Goal: Task Accomplishment & Management: Manage account settings

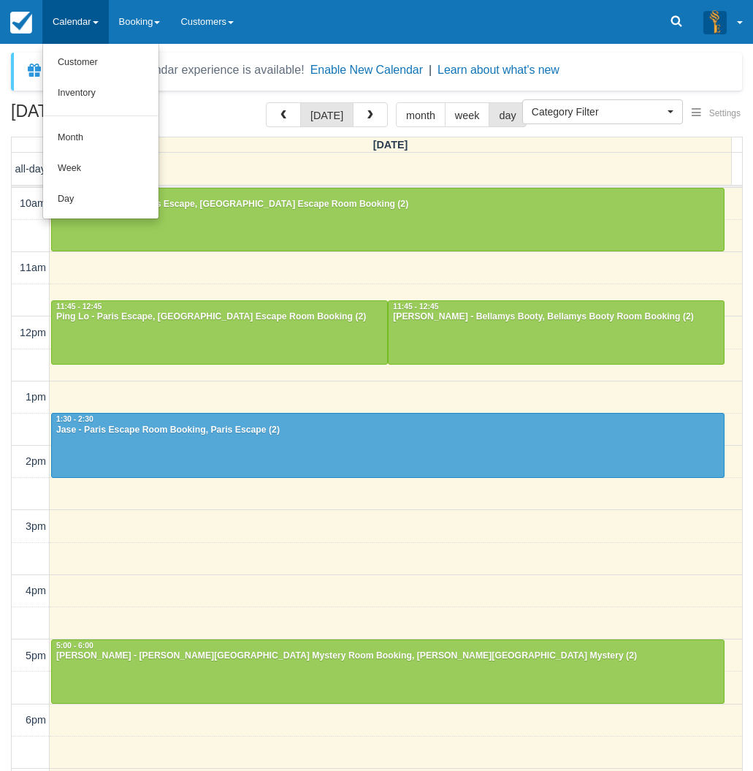
select select
click at [83, 189] on link "Day" at bounding box center [100, 199] width 115 height 31
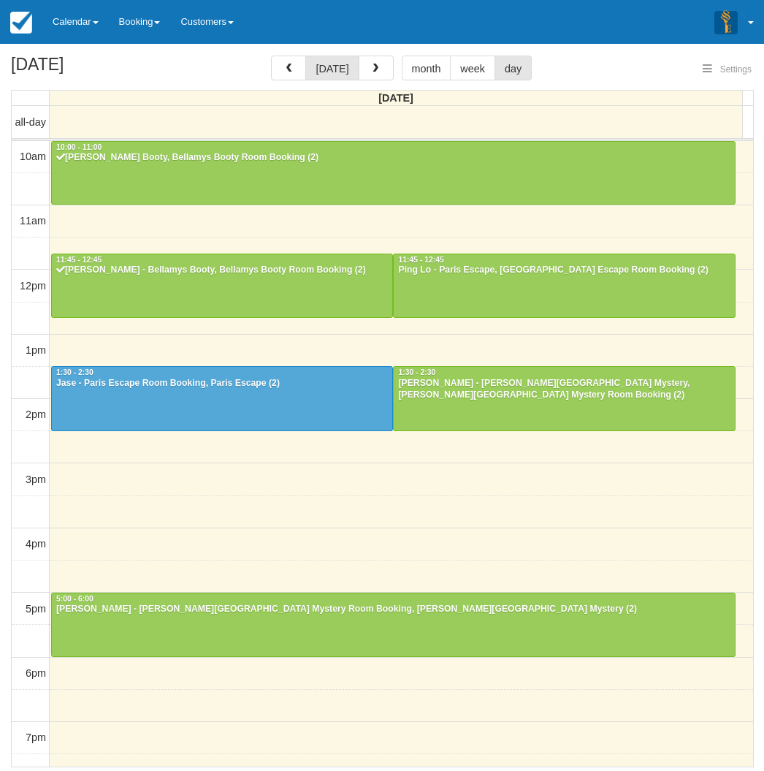
select select
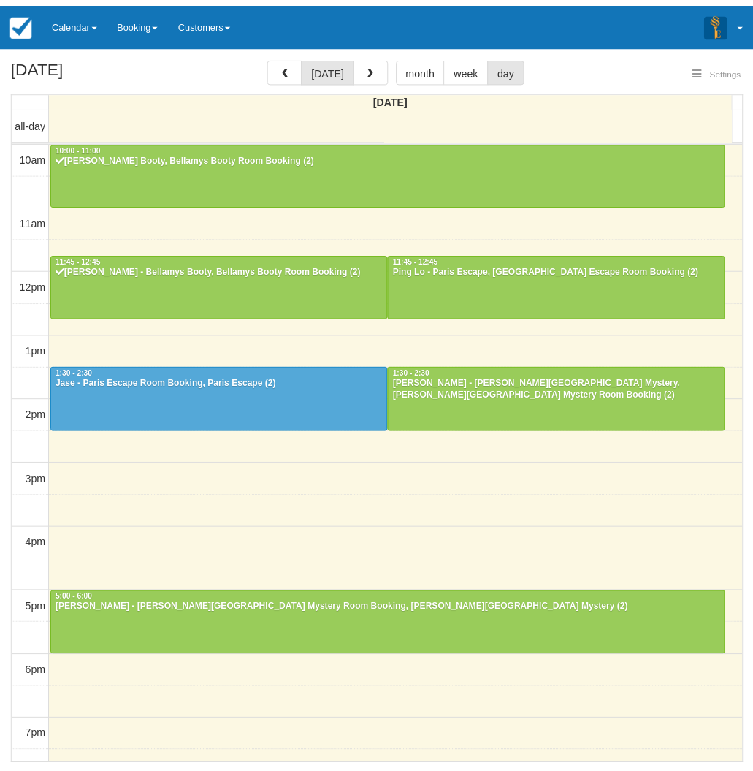
scroll to position [130, 0]
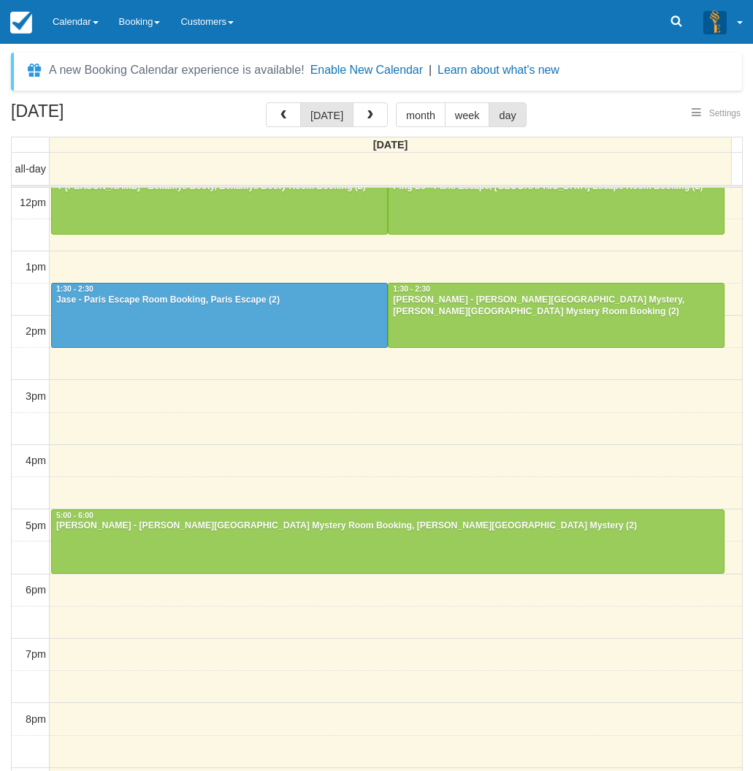
select select
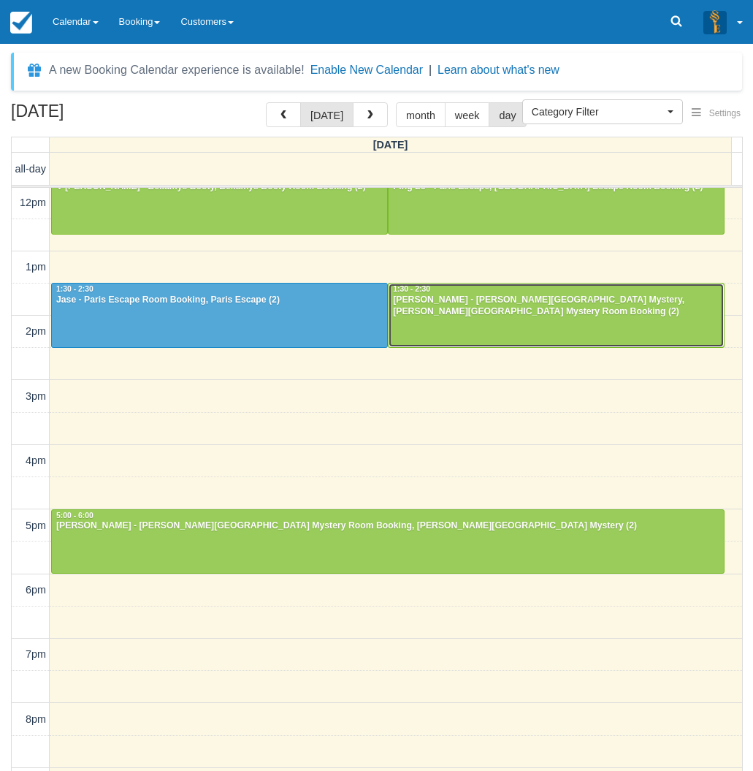
click at [488, 323] on div at bounding box center [556, 314] width 335 height 63
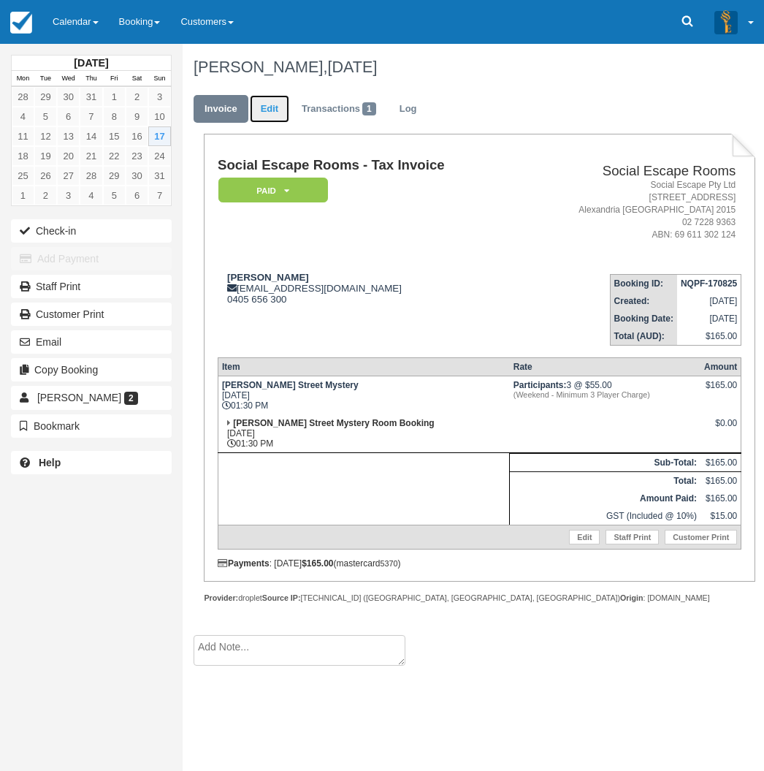
click at [268, 105] on link "Edit" at bounding box center [269, 109] width 39 height 28
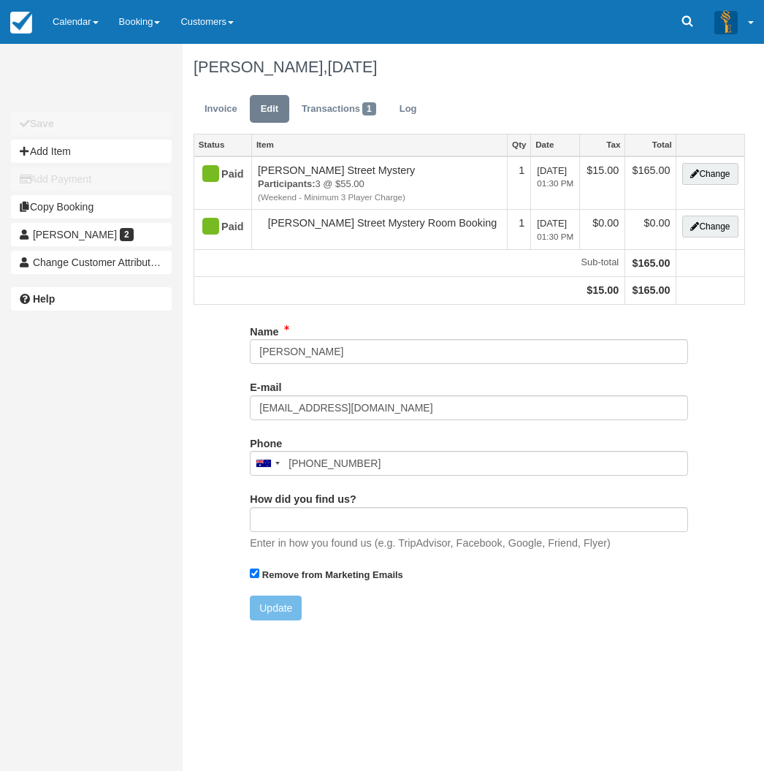
type input "0405 656 300"
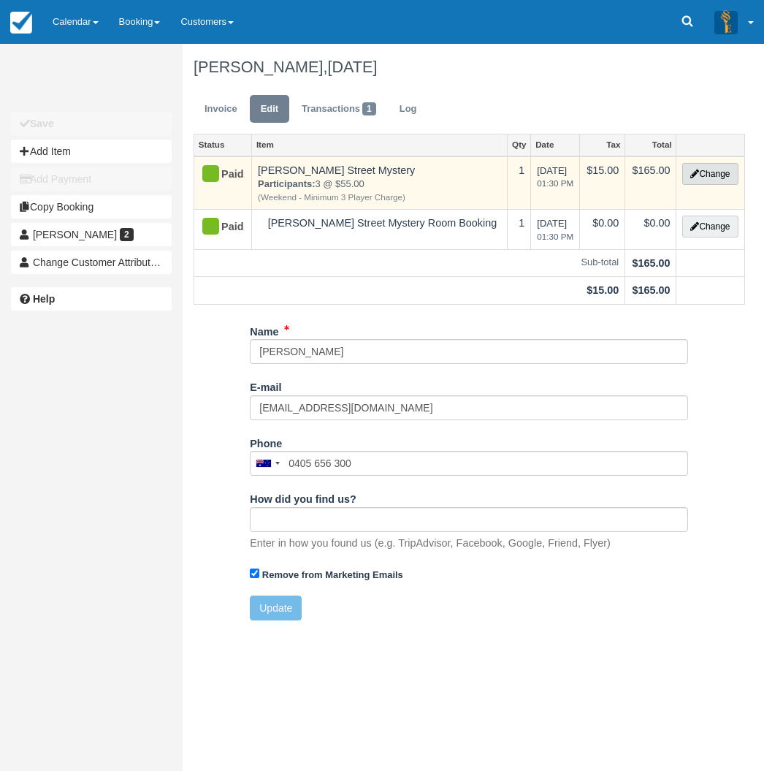
click at [724, 170] on button "Change" at bounding box center [710, 174] width 56 height 22
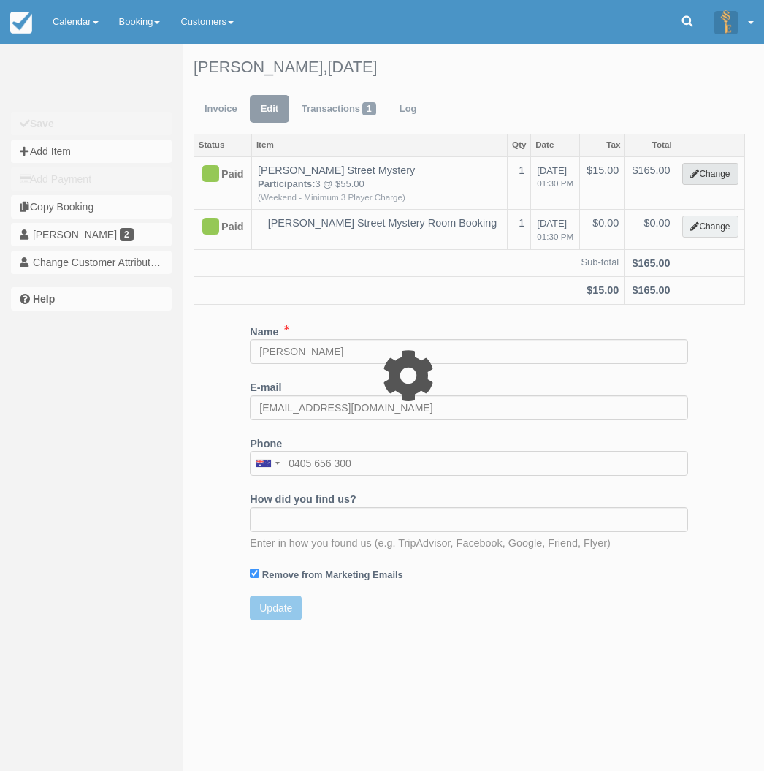
select select "2"
type input "165.00"
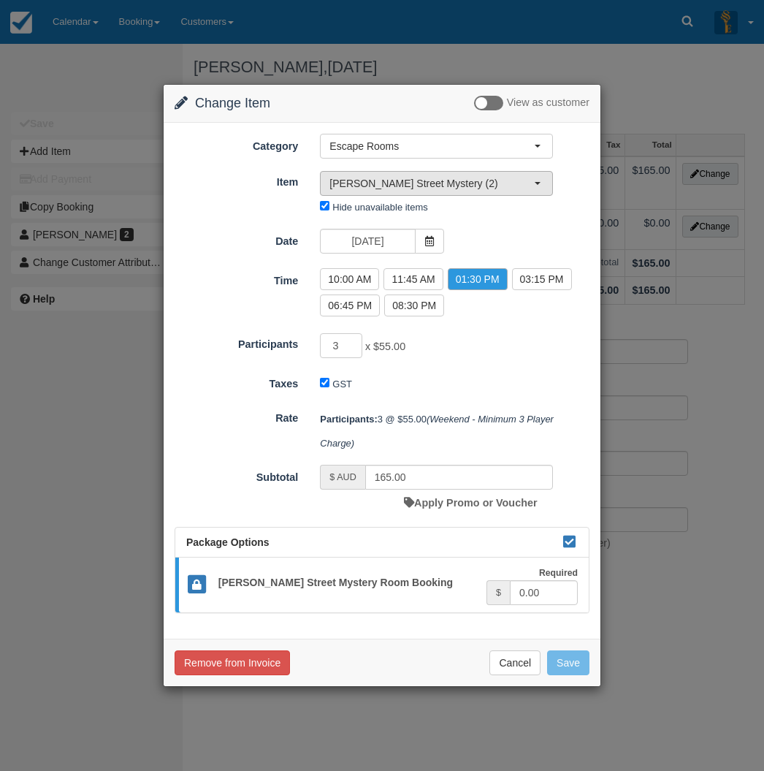
click at [514, 188] on span "Baker Street Mystery (2)" at bounding box center [432, 183] width 205 height 15
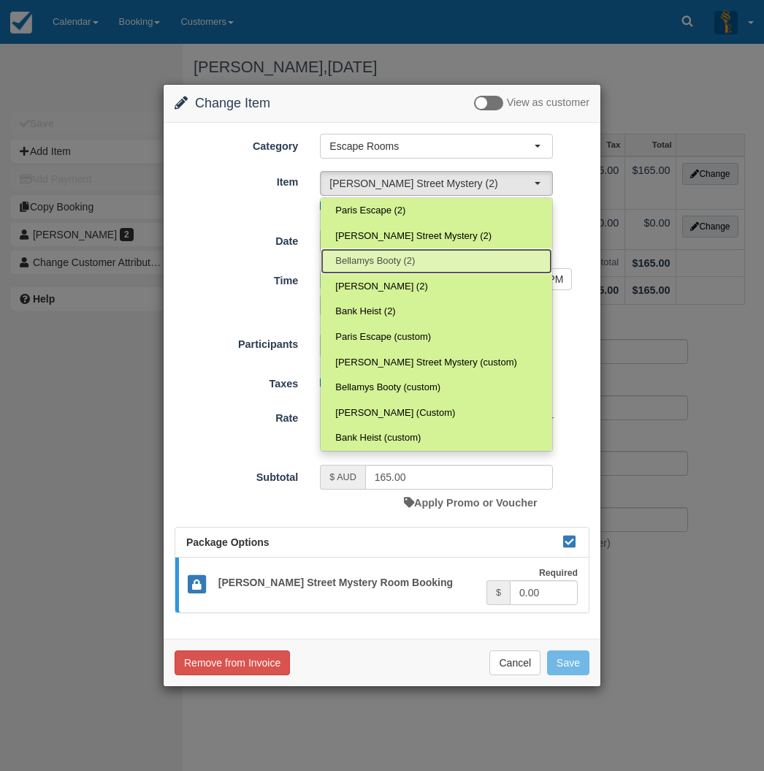
click at [422, 254] on link "Bellamys Booty (2)" at bounding box center [437, 261] width 232 height 26
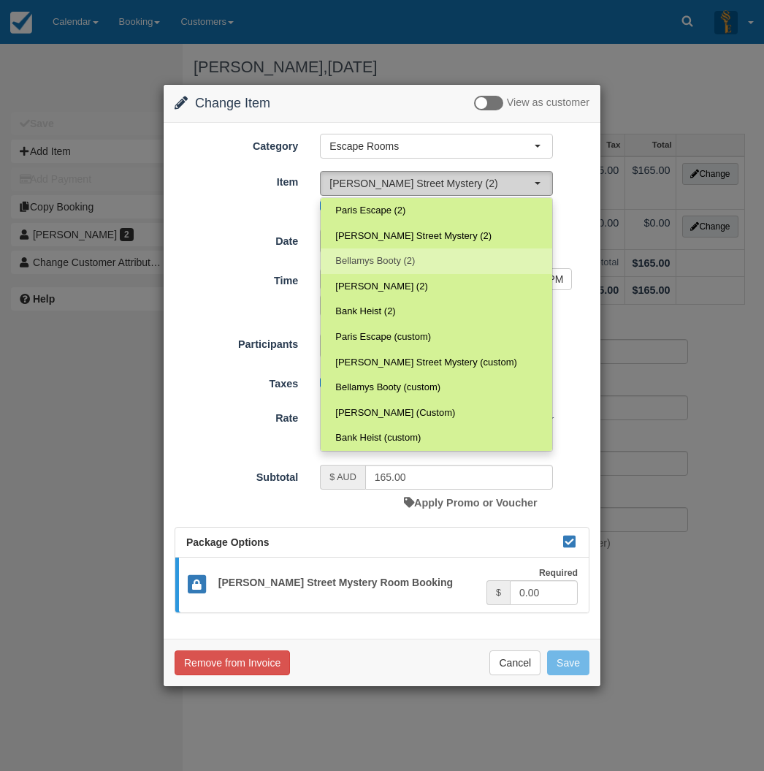
select select "69"
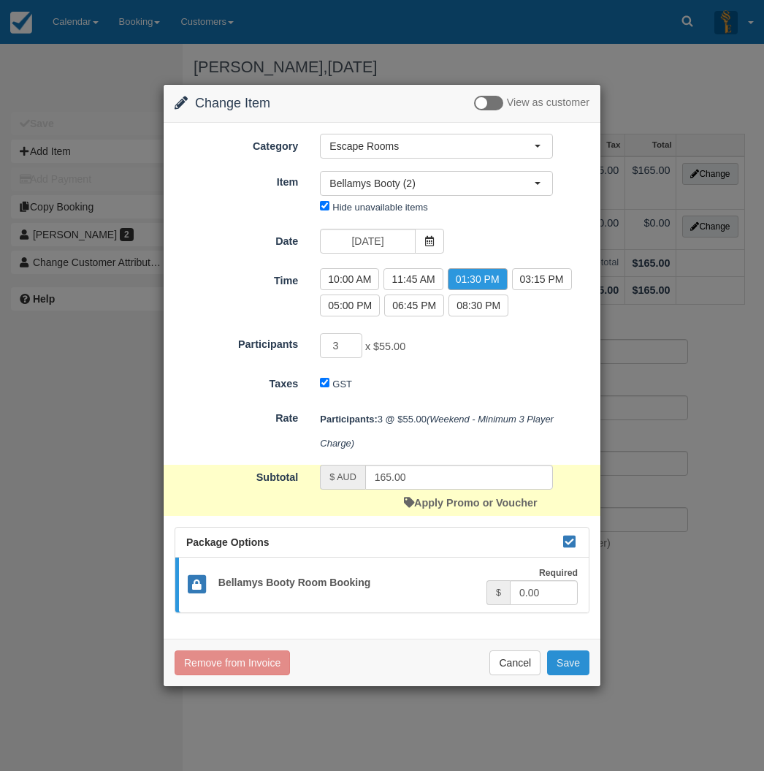
click at [568, 663] on button "Save" at bounding box center [568, 662] width 42 height 25
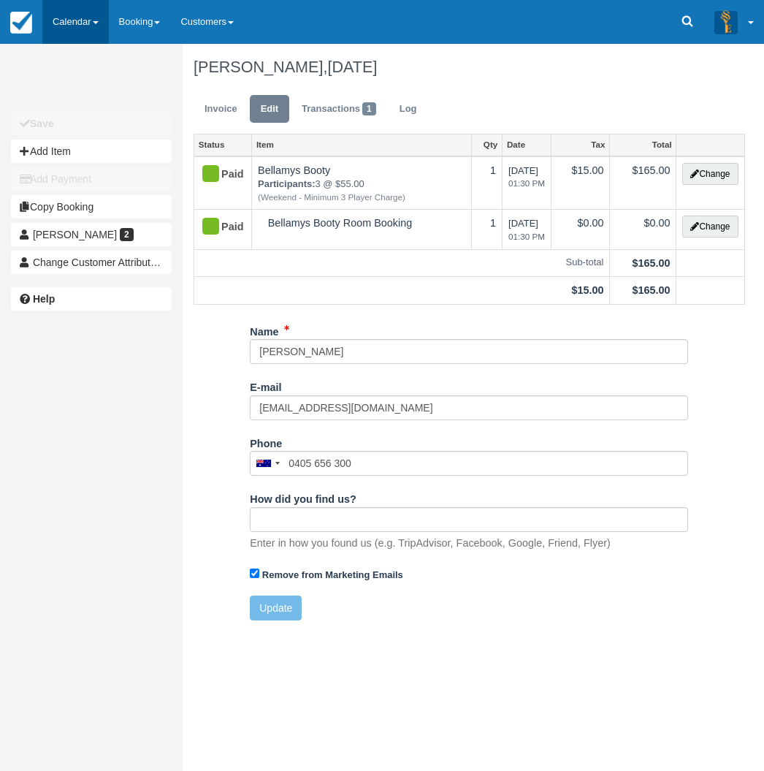
click at [62, 24] on link "Calendar" at bounding box center [75, 22] width 66 height 44
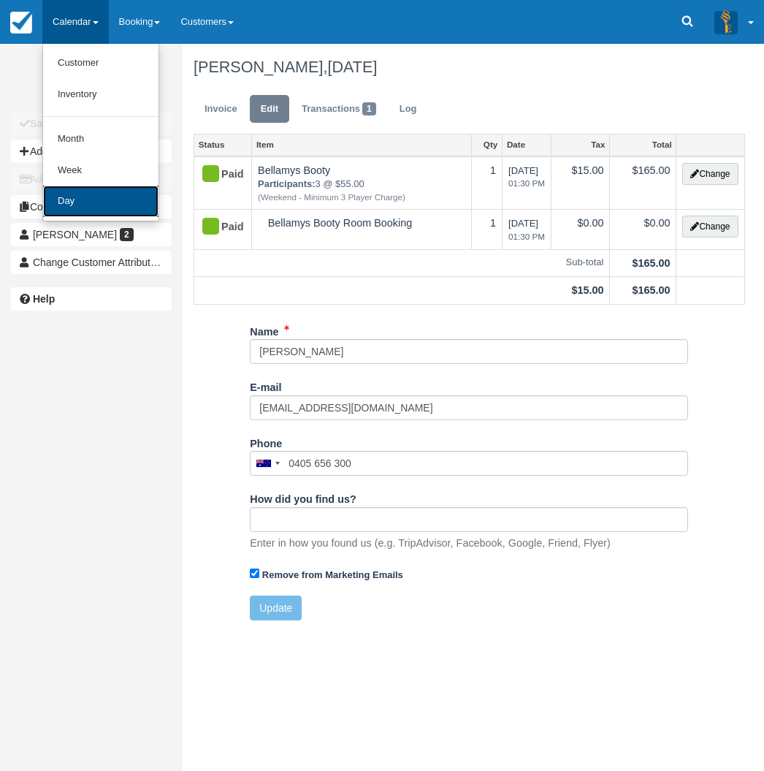
click at [80, 206] on link "Day" at bounding box center [100, 201] width 115 height 31
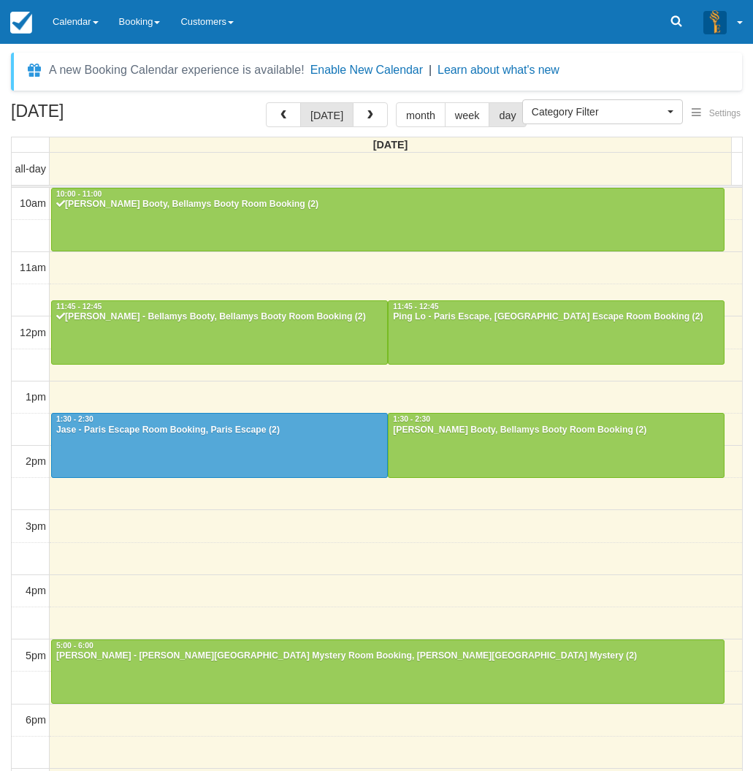
select select
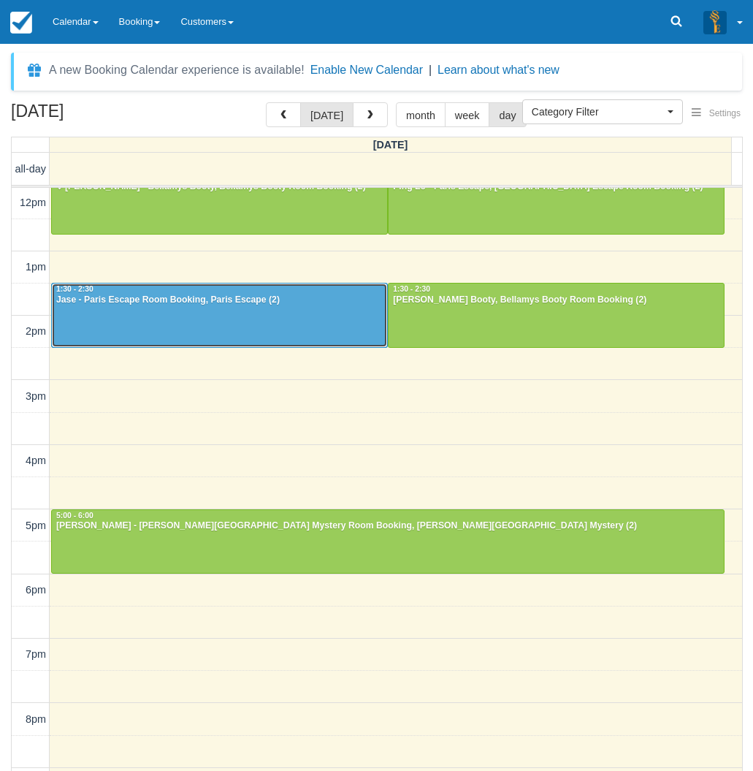
click at [257, 307] on div at bounding box center [219, 314] width 335 height 63
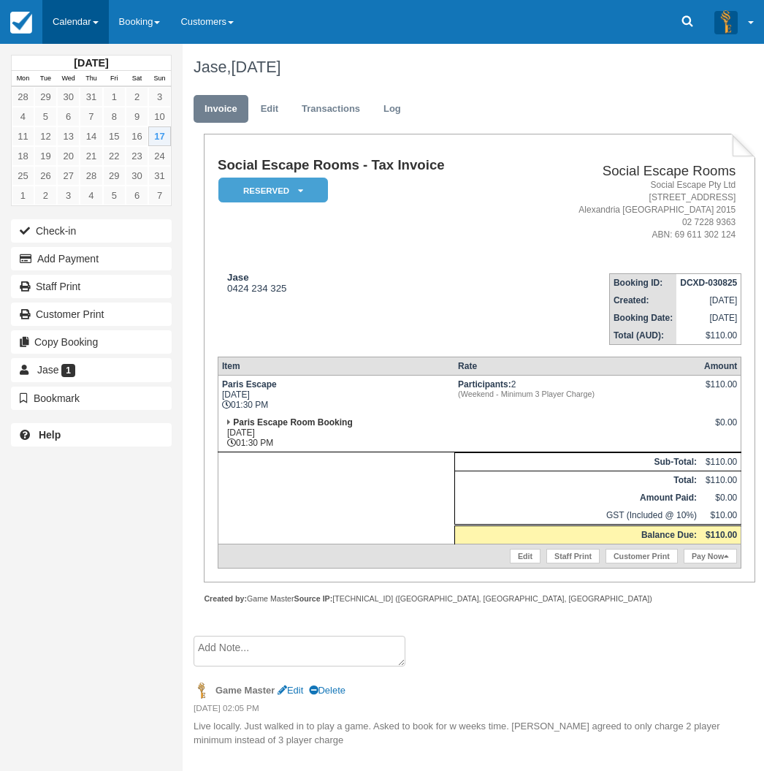
click at [70, 20] on link "Calendar" at bounding box center [75, 22] width 66 height 44
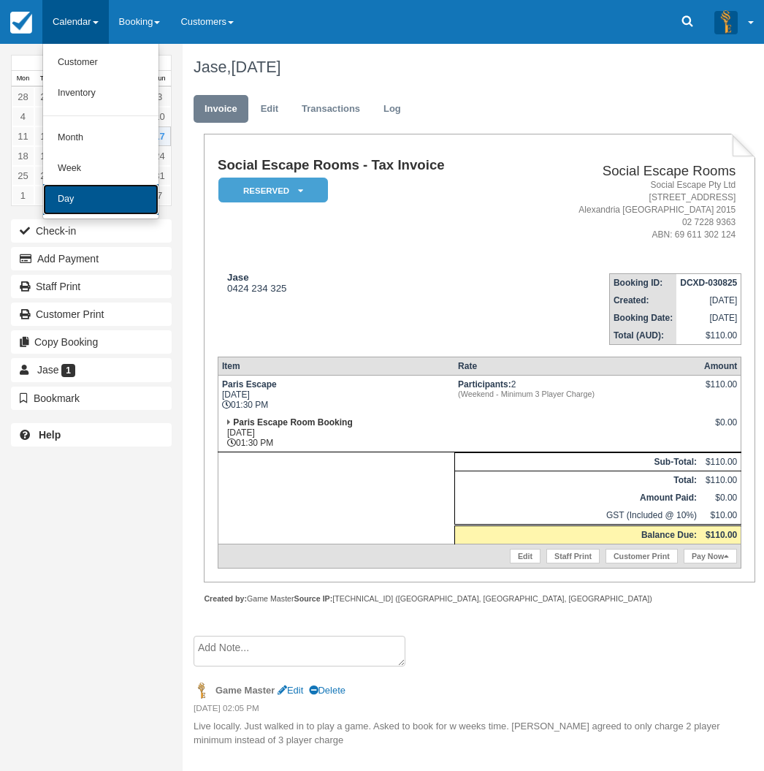
click at [82, 199] on link "Day" at bounding box center [100, 199] width 115 height 31
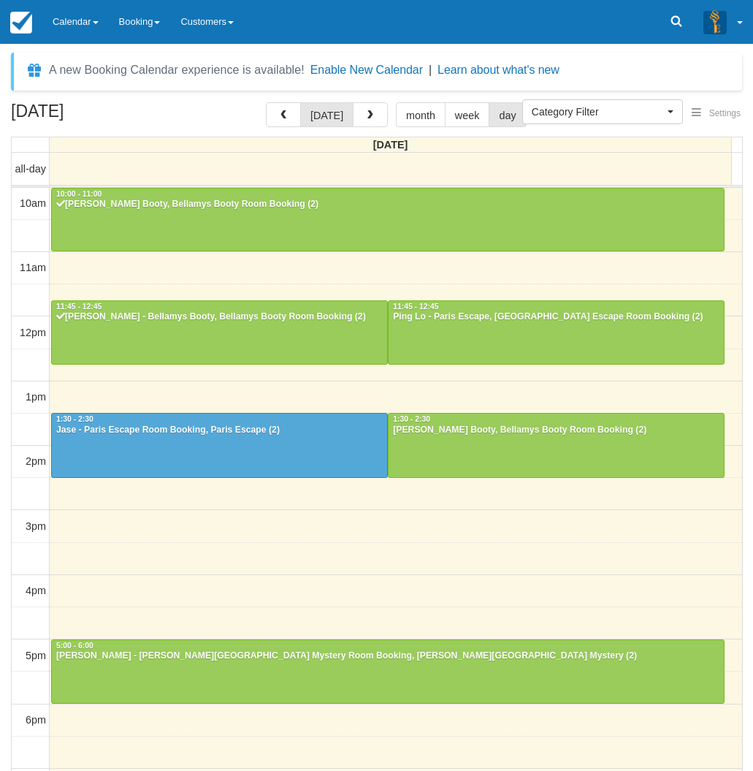
select select
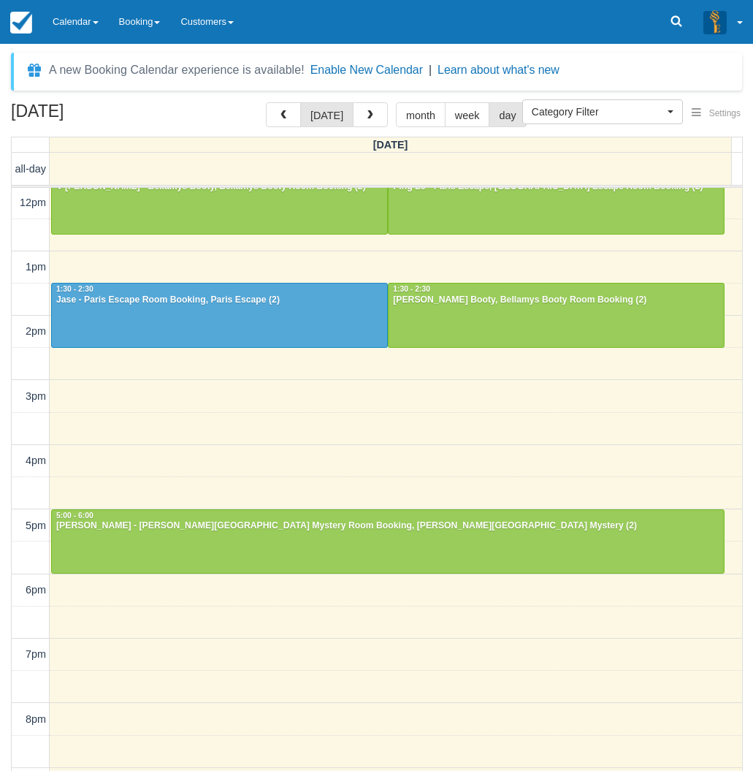
click at [6, 514] on div "[DATE] [DATE] month week day [DATE] all-day 10am 11am 12pm 1pm 2pm 3pm 4pm 5pm …" at bounding box center [376, 458] width 753 height 712
click at [79, 11] on link "Calendar" at bounding box center [75, 22] width 66 height 44
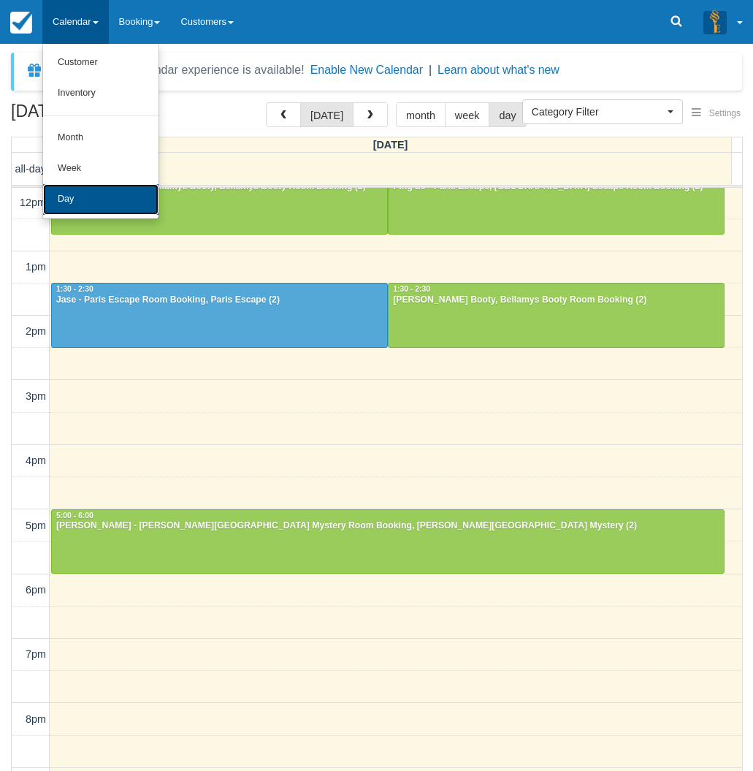
click at [90, 208] on link "Day" at bounding box center [100, 199] width 115 height 31
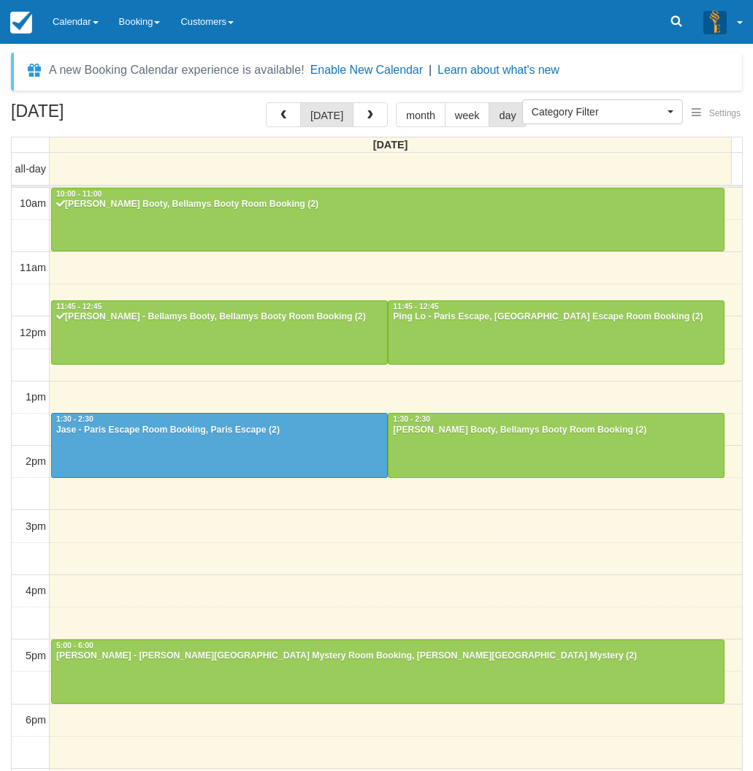
select select
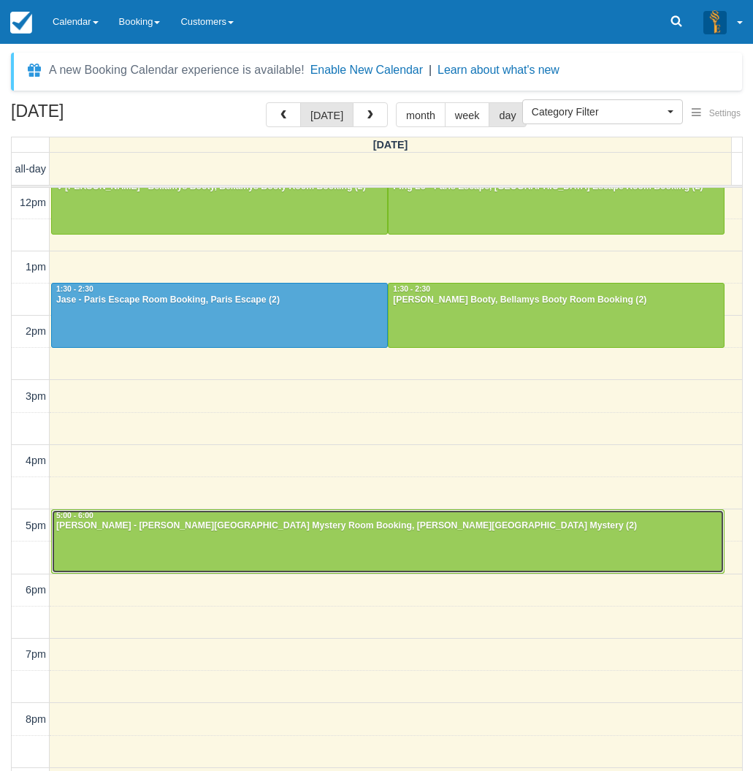
click at [196, 541] on div at bounding box center [388, 541] width 672 height 63
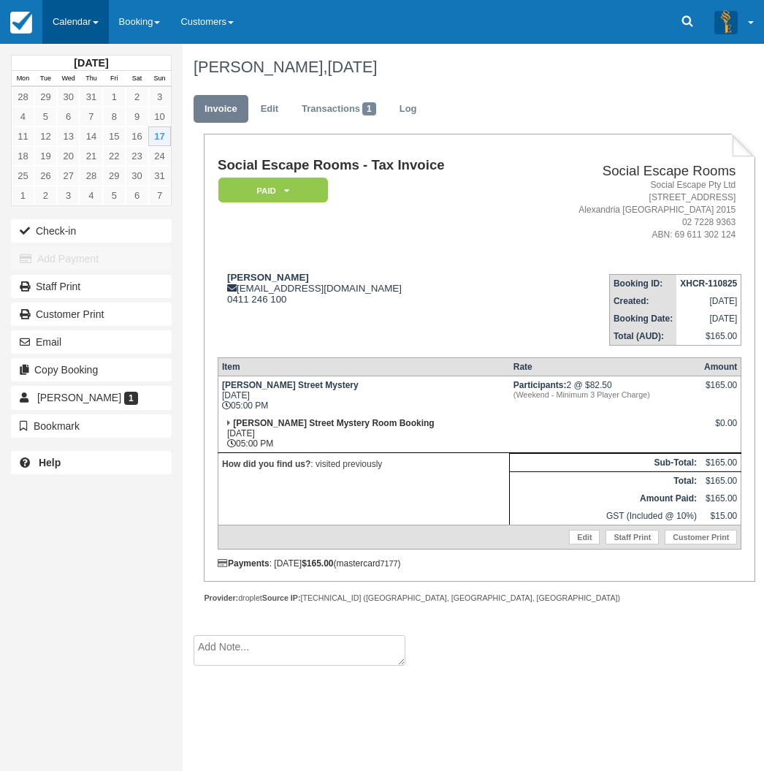
click at [88, 15] on link "Calendar" at bounding box center [75, 22] width 66 height 44
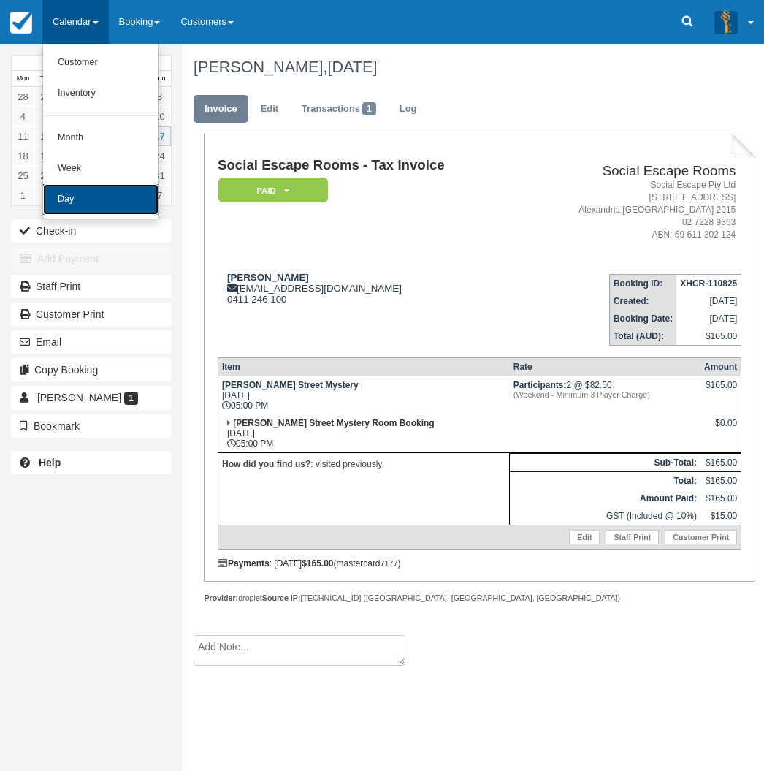
click at [69, 195] on link "Day" at bounding box center [100, 199] width 115 height 31
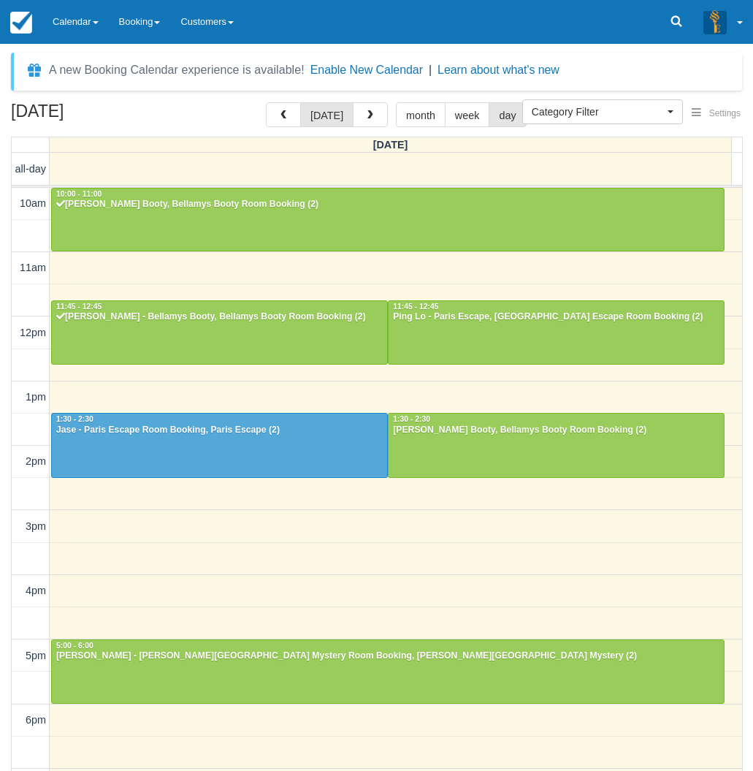
select select
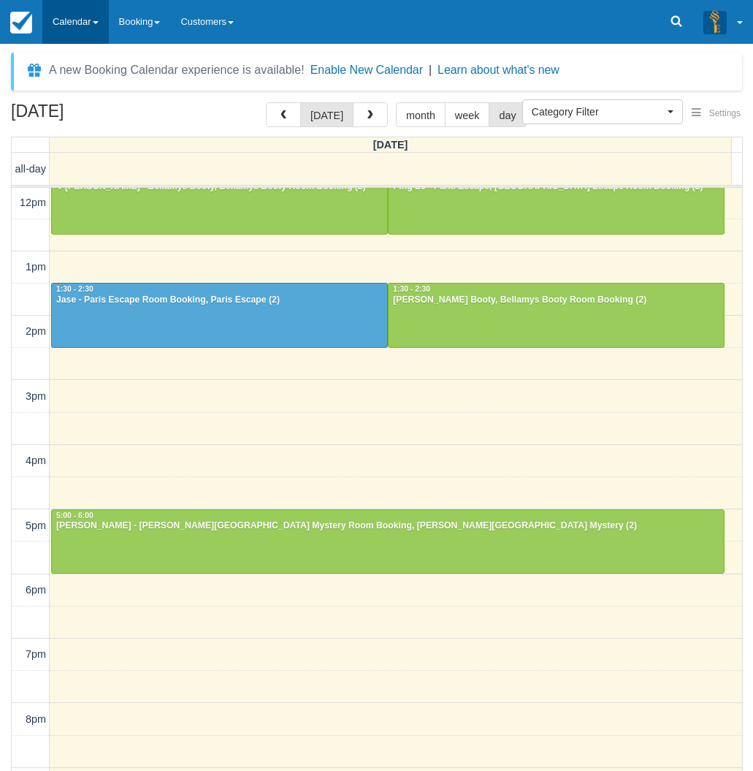
click at [63, 8] on link "Calendar" at bounding box center [75, 22] width 66 height 44
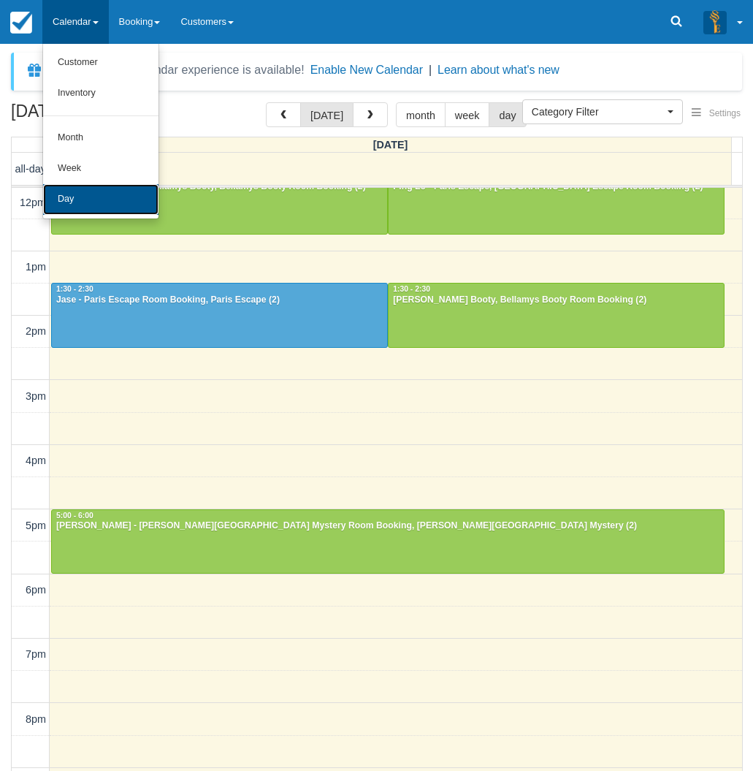
click at [69, 200] on link "Day" at bounding box center [100, 199] width 115 height 31
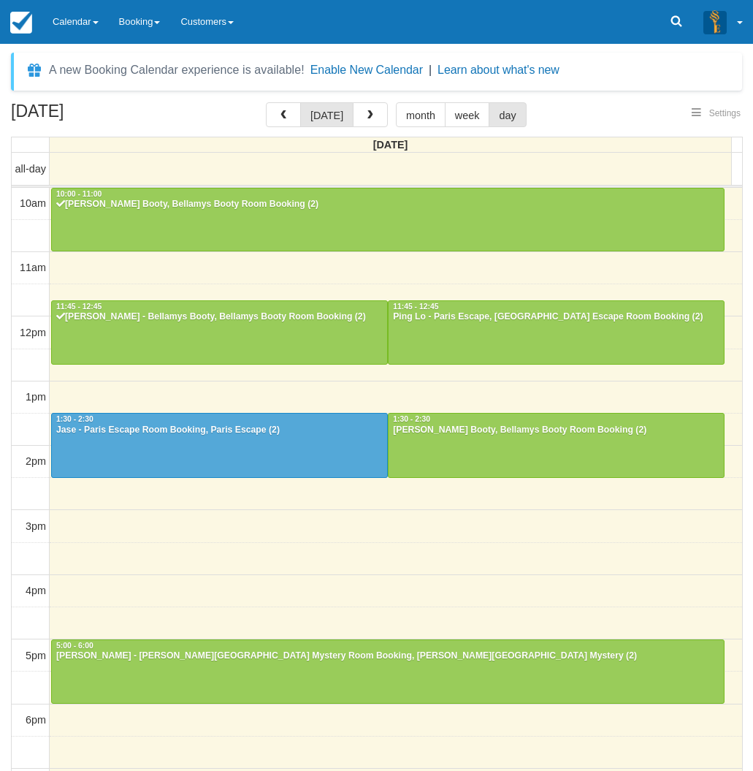
select select
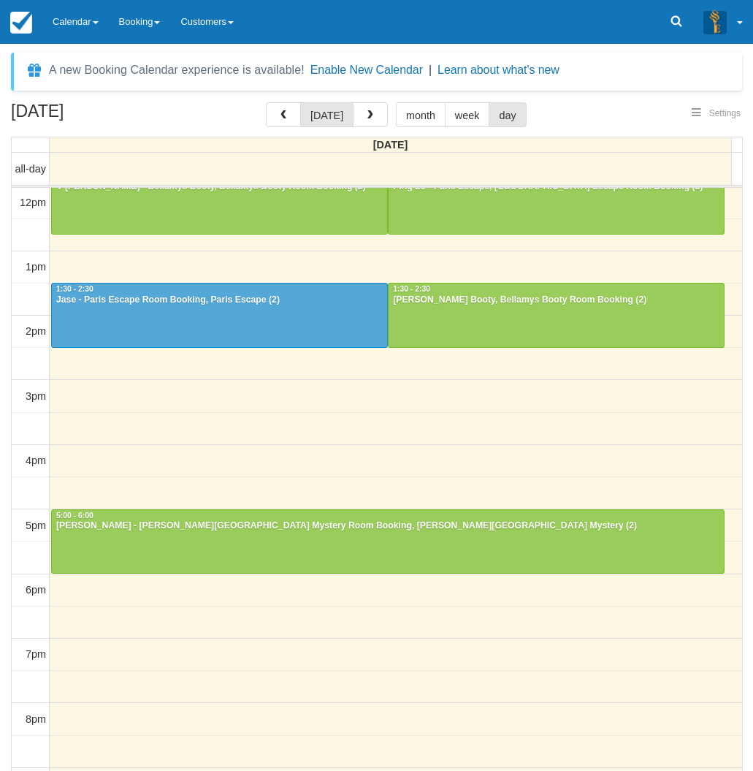
select select
click at [76, 26] on link "Calendar" at bounding box center [75, 22] width 66 height 44
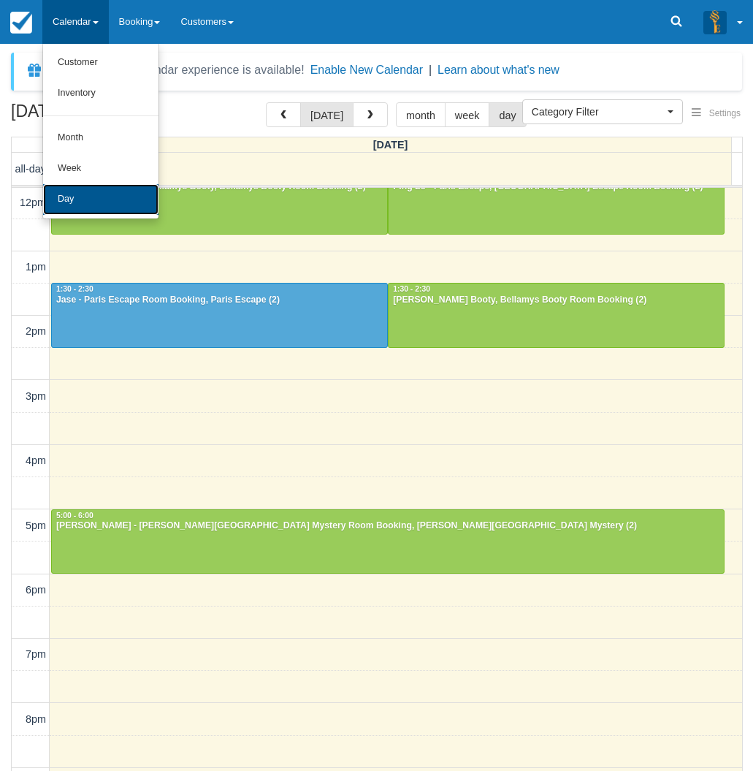
click at [67, 200] on link "Day" at bounding box center [100, 199] width 115 height 31
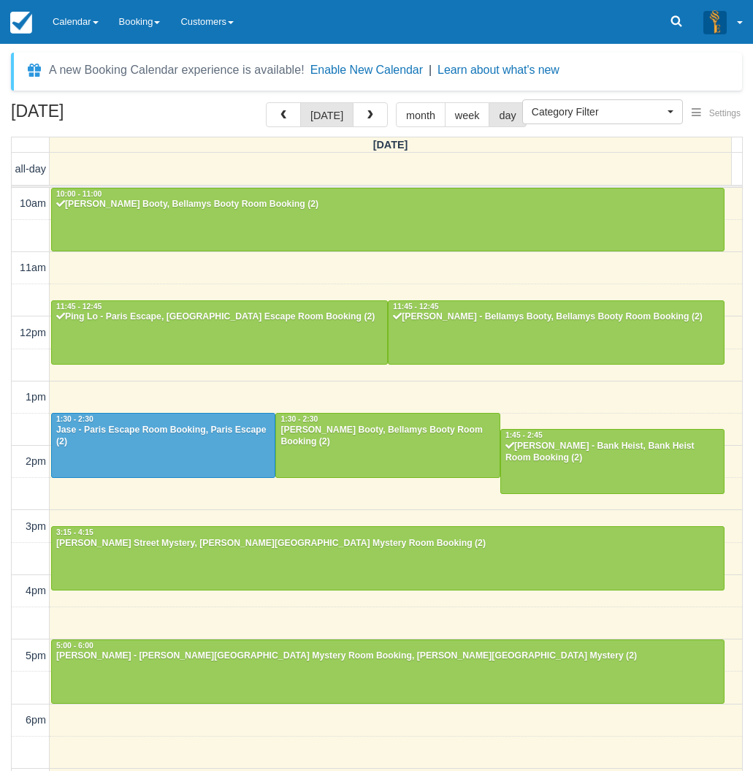
select select
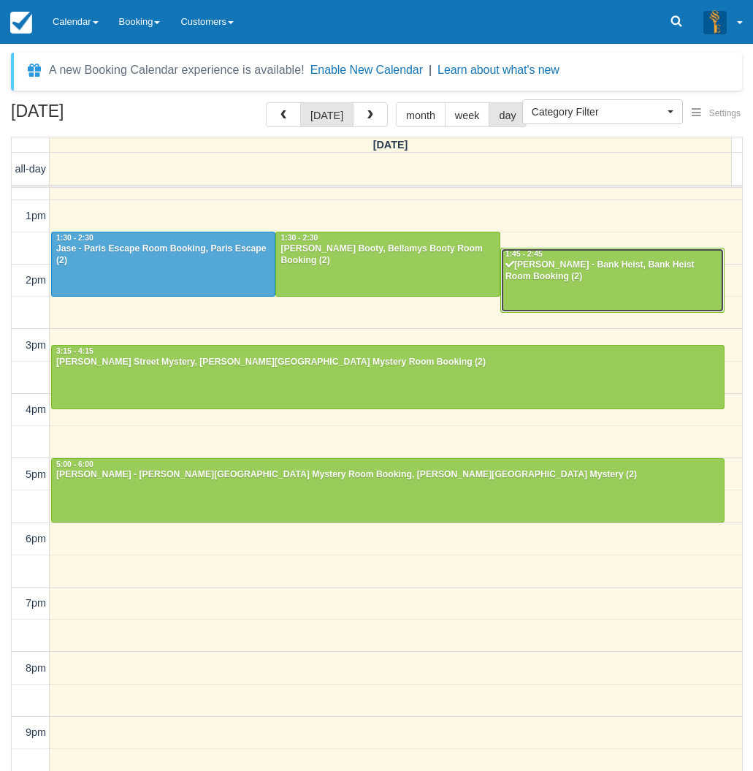
click at [615, 275] on div "Ryan Clegg - Bank Heist, Bank Heist Room Booking (2)" at bounding box center [613, 270] width 216 height 23
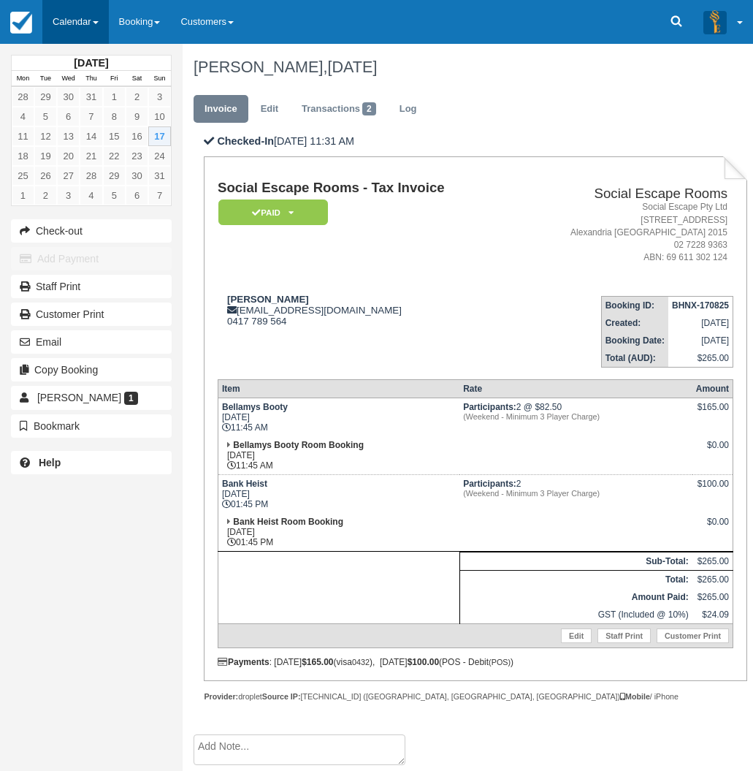
click at [65, 17] on link "Calendar" at bounding box center [75, 22] width 66 height 44
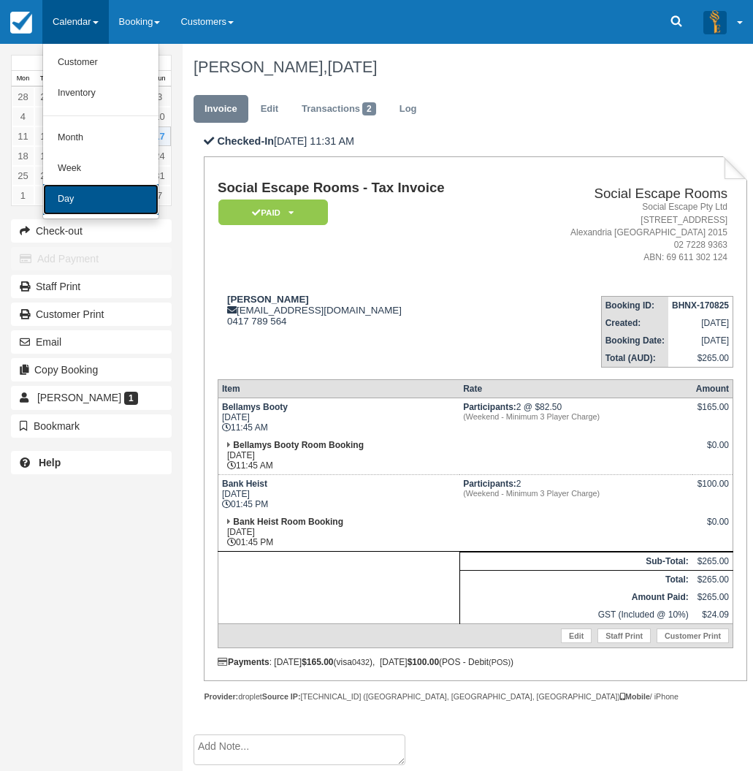
click at [90, 197] on link "Day" at bounding box center [100, 199] width 115 height 31
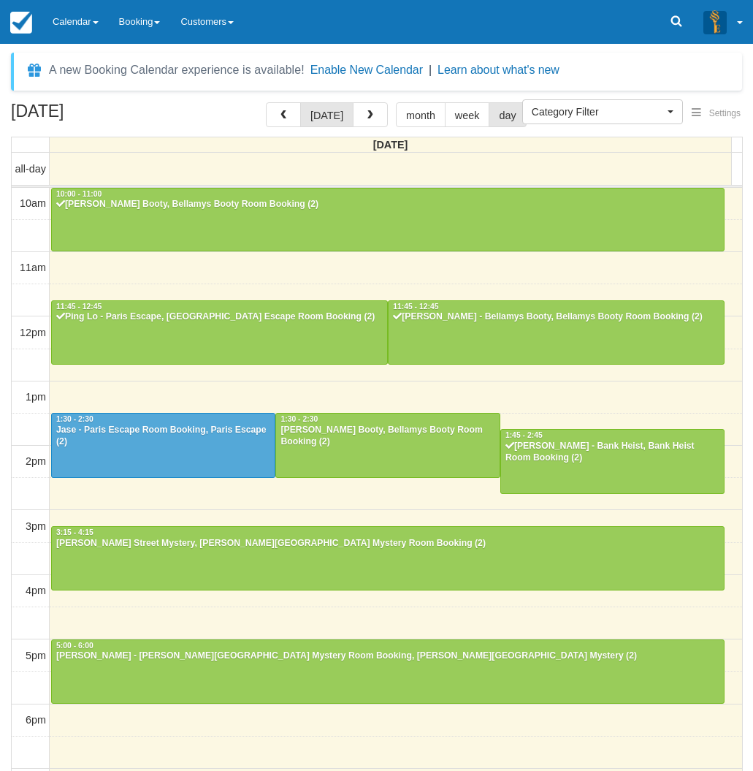
select select
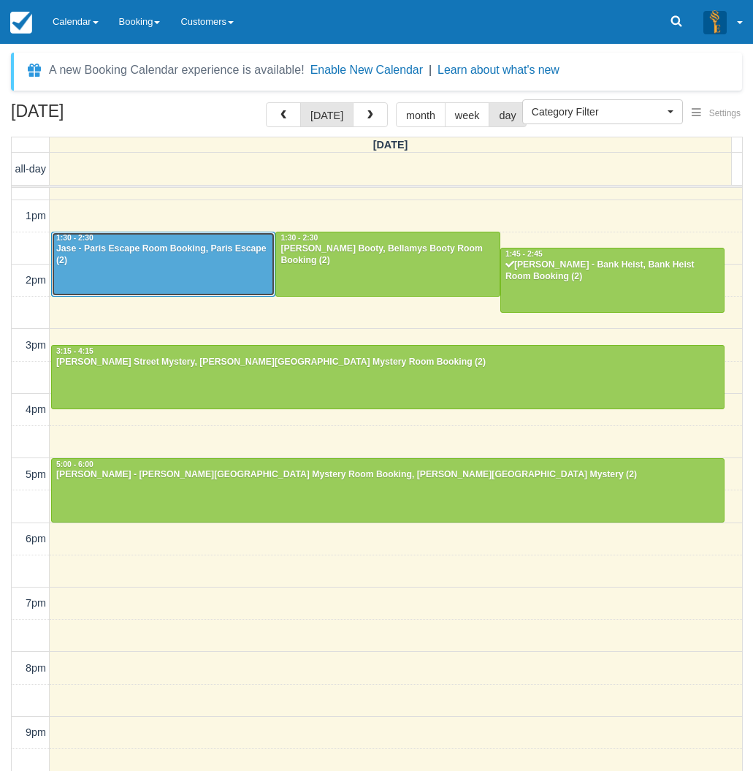
click at [89, 256] on div "Jase - Paris Escape Room Booking, Paris Escape (2)" at bounding box center [164, 254] width 216 height 23
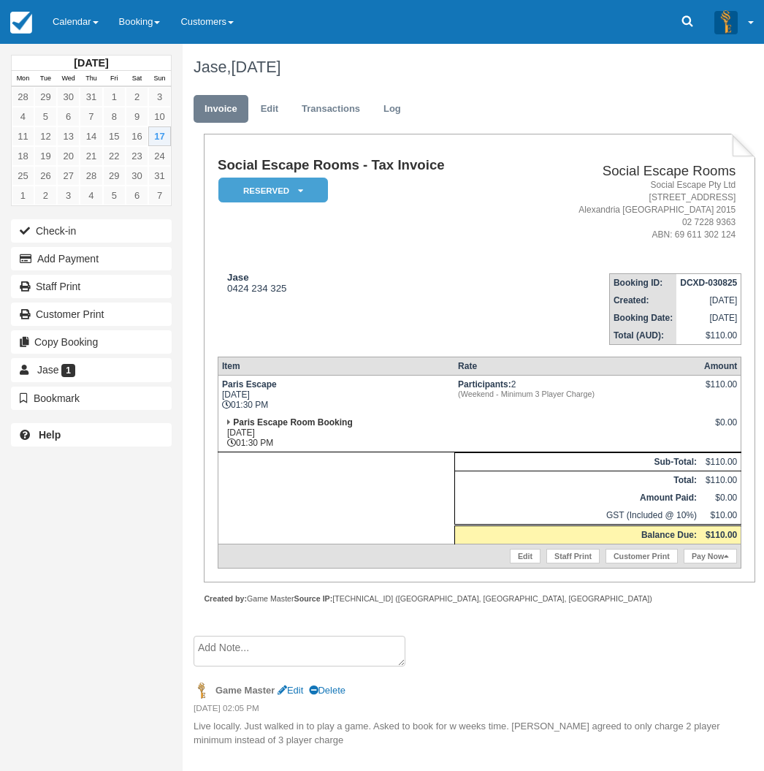
click at [32, 492] on div "August 2025 Mon Tue Wed Thu Fri Sat Sun 28 29 30 31 1 2 3 4 5 6 7 8 9 10 11 12 …" at bounding box center [91, 385] width 183 height 771
click at [67, 22] on link "Calendar" at bounding box center [75, 22] width 66 height 44
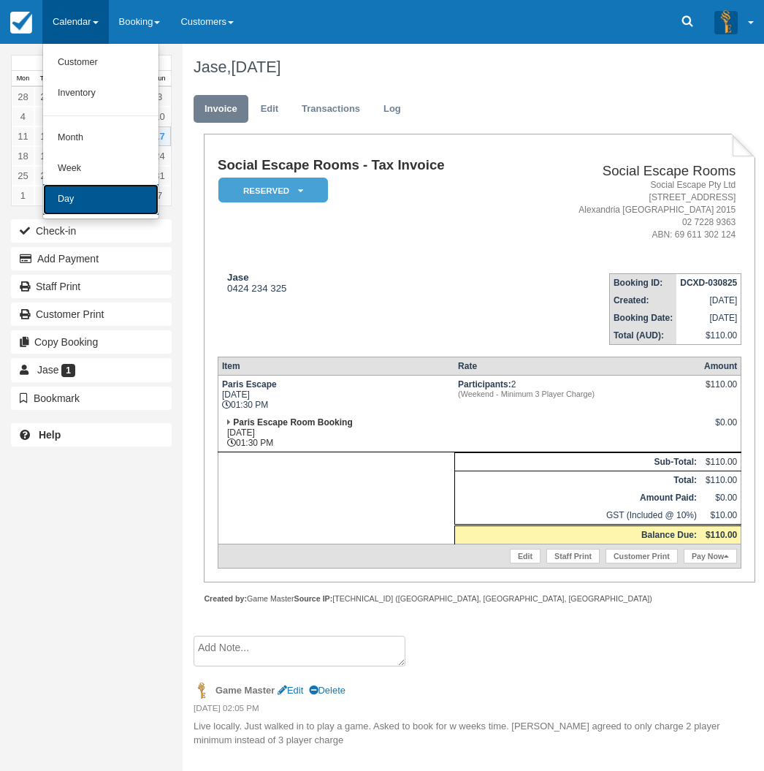
click at [69, 203] on link "Day" at bounding box center [100, 199] width 115 height 31
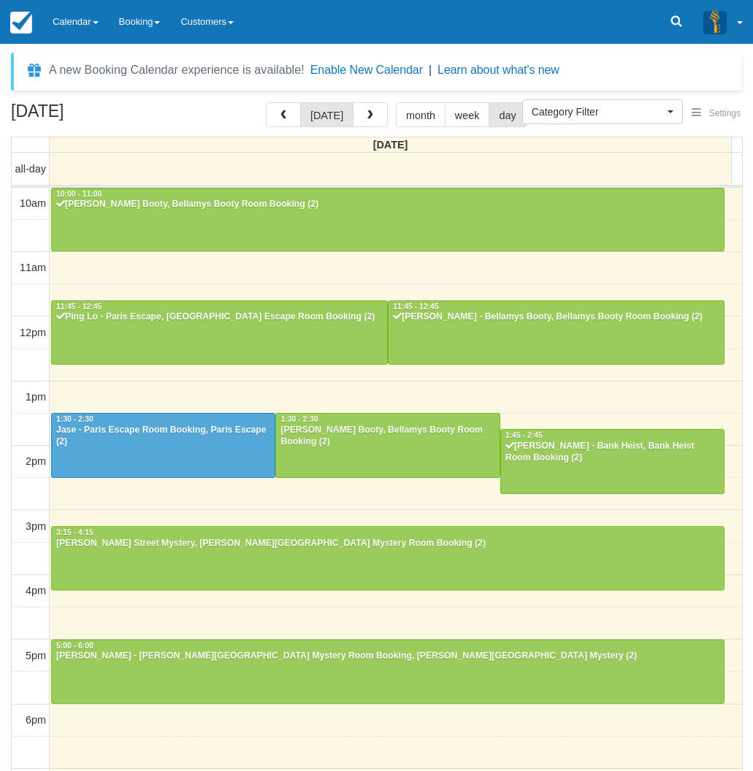
select select
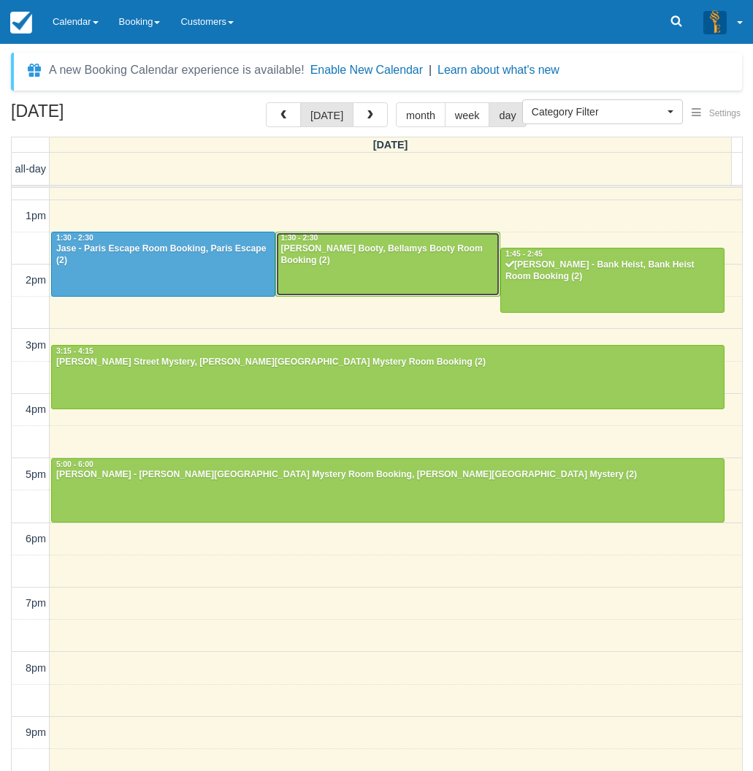
click at [357, 270] on div at bounding box center [387, 263] width 223 height 63
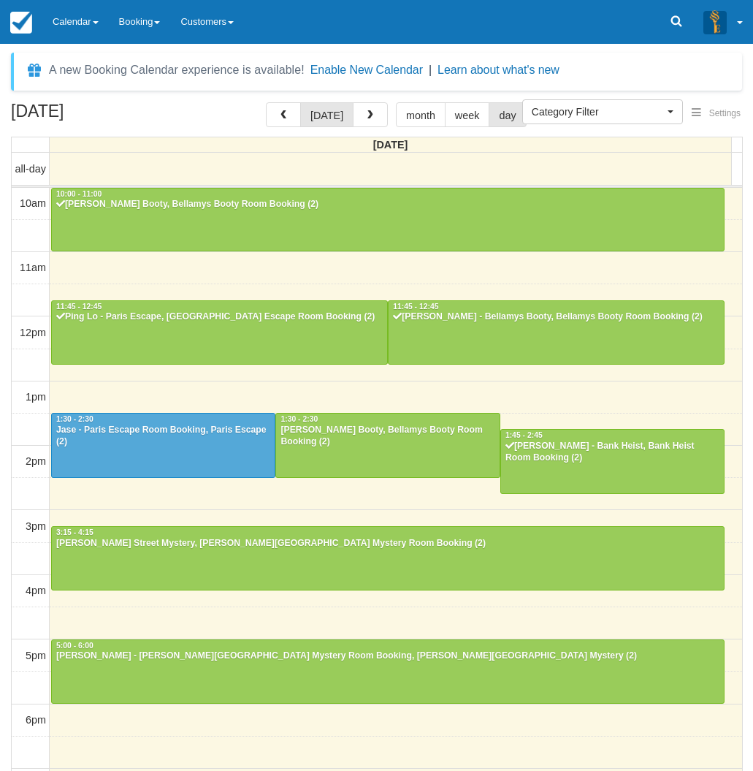
select select
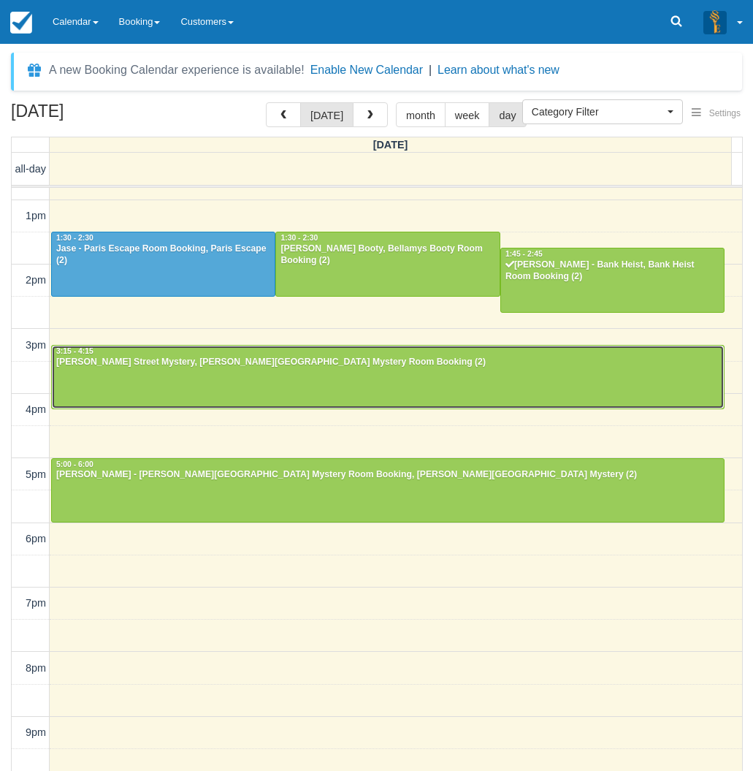
click at [182, 391] on div at bounding box center [388, 377] width 672 height 63
